Goal: Browse casually

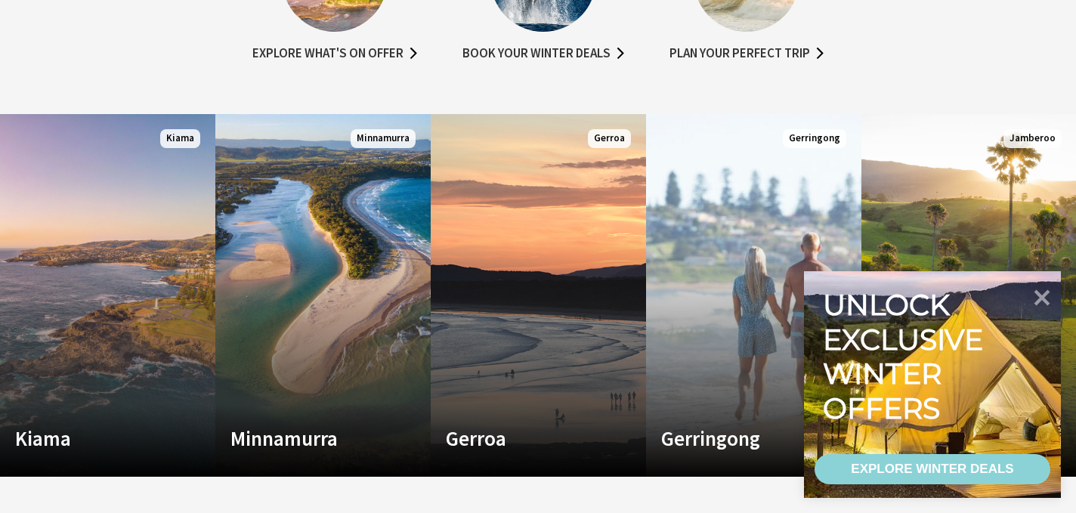
scroll to position [937, 0]
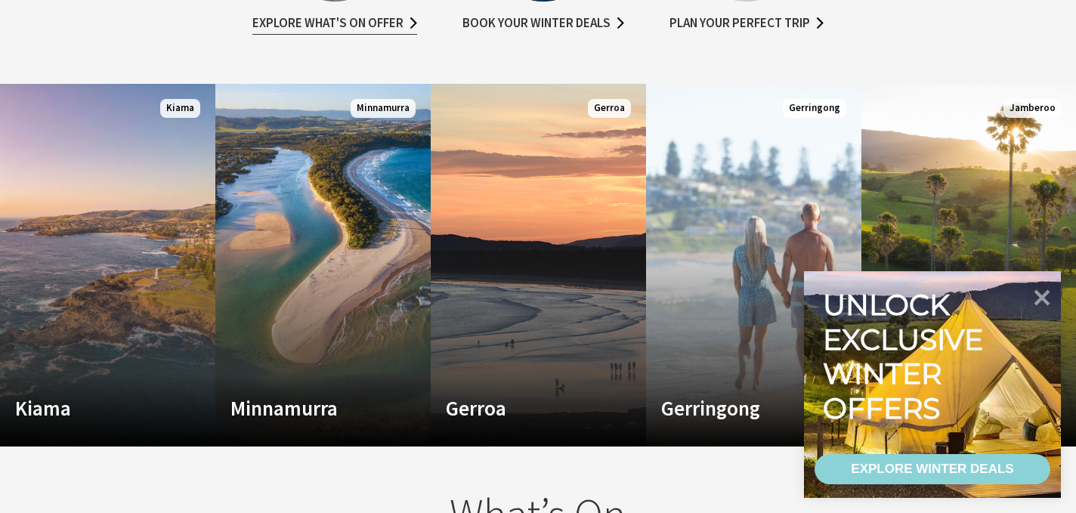
click at [326, 20] on link "Explore what's on offer" at bounding box center [334, 24] width 165 height 22
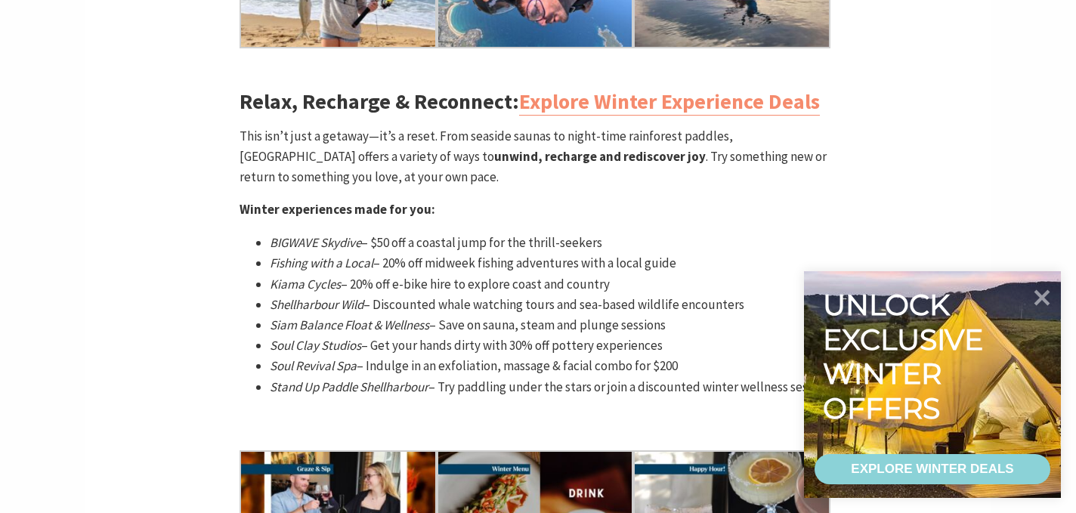
scroll to position [1723, 0]
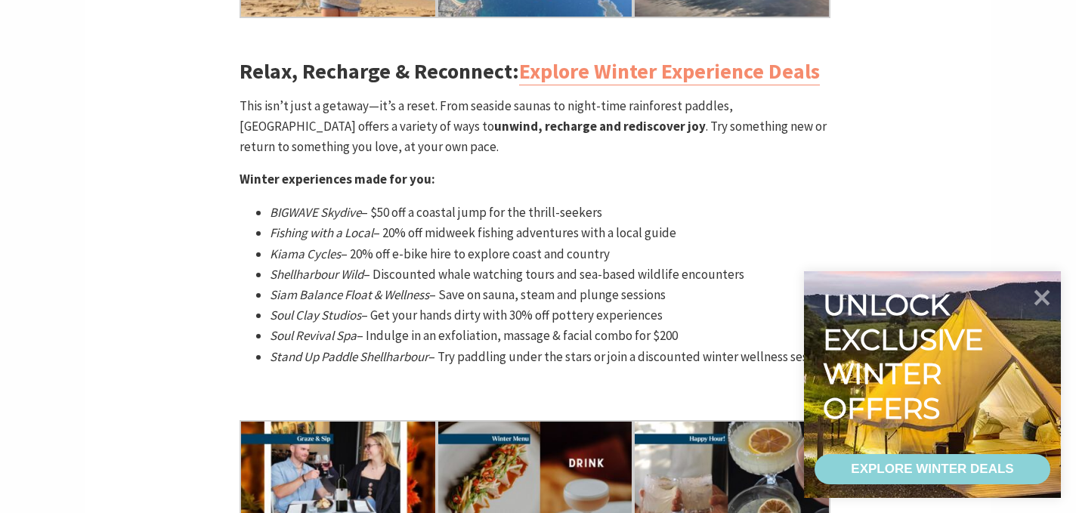
click at [330, 327] on em "Soul Revival Spa" at bounding box center [313, 335] width 87 height 17
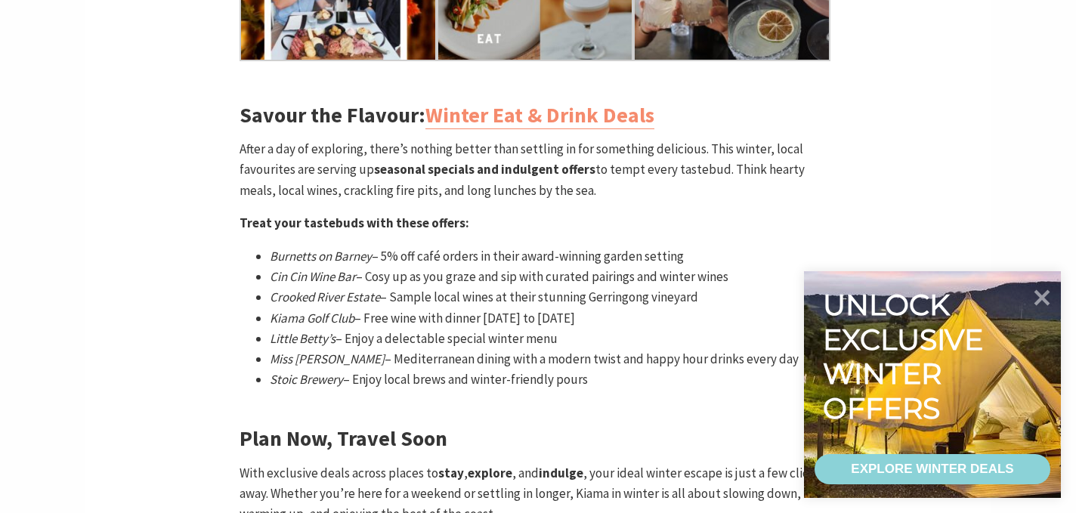
scroll to position [2207, 0]
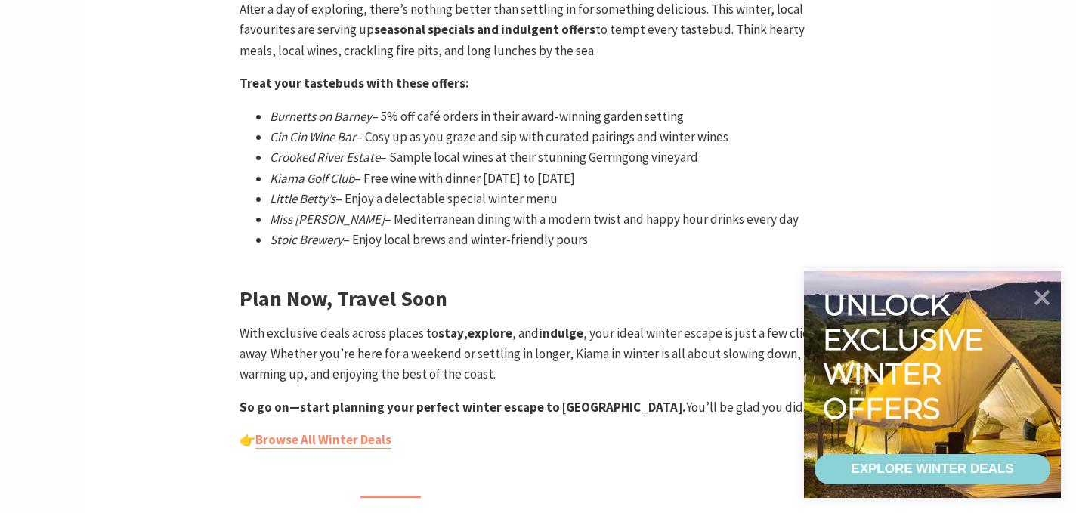
scroll to position [2347, 0]
